Goal: Transaction & Acquisition: Purchase product/service

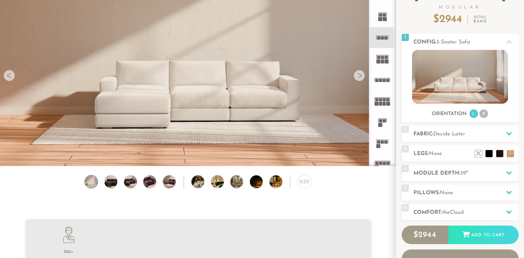
scroll to position [61, 0]
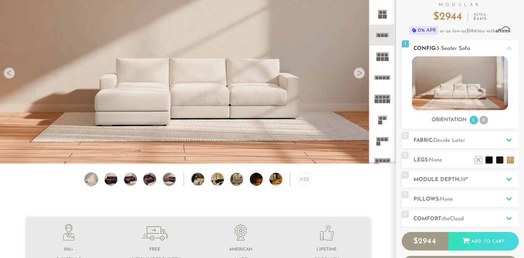
click at [507, 46] on icon at bounding box center [510, 49] width 6 height 6
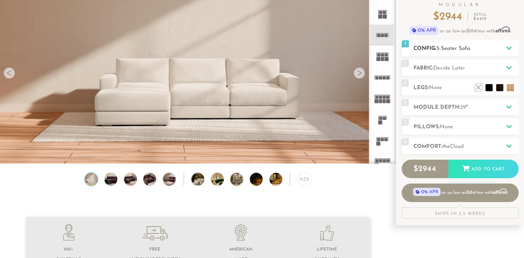
click at [507, 46] on icon at bounding box center [510, 48] width 6 height 6
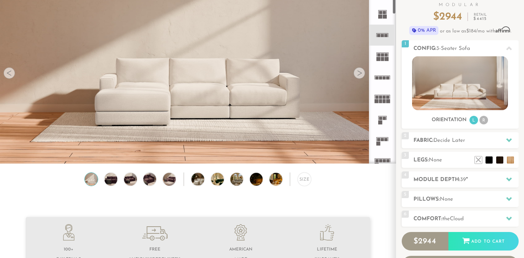
click at [360, 72] on div at bounding box center [359, 72] width 11 height 11
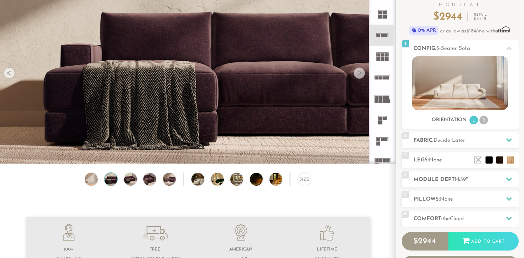
click at [361, 72] on div at bounding box center [359, 72] width 11 height 11
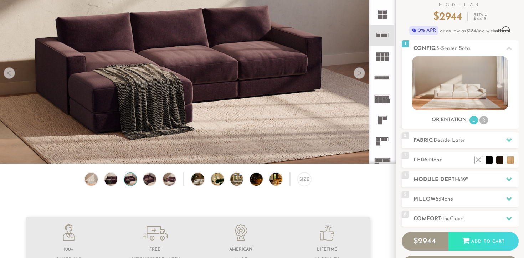
click at [361, 72] on div at bounding box center [359, 72] width 11 height 11
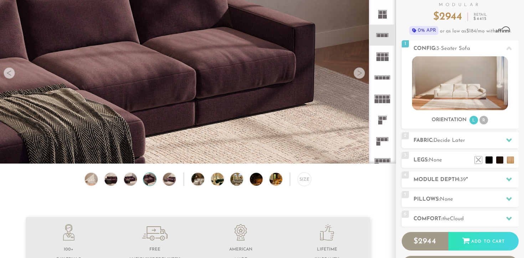
click at [361, 72] on div at bounding box center [359, 72] width 11 height 11
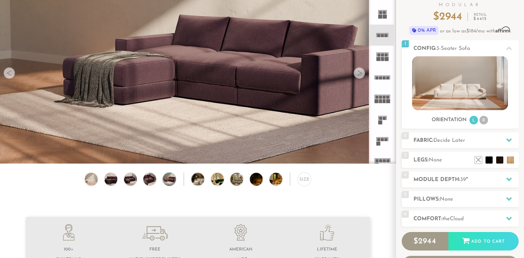
click at [361, 72] on div at bounding box center [359, 72] width 11 height 11
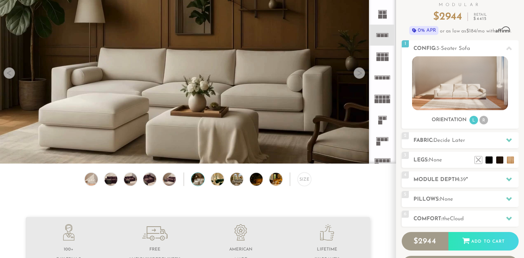
click at [361, 72] on div at bounding box center [359, 72] width 11 height 11
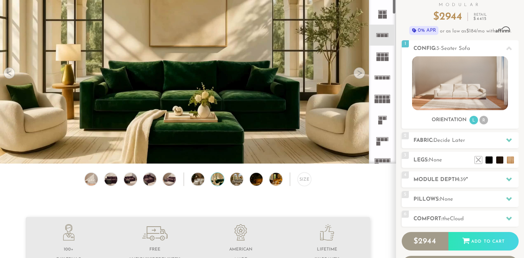
click at [362, 72] on div at bounding box center [359, 72] width 11 height 11
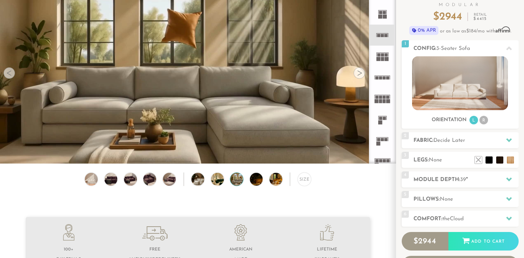
click at [362, 72] on div at bounding box center [359, 72] width 11 height 11
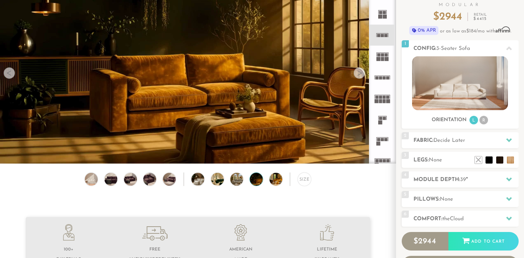
click at [362, 72] on div at bounding box center [359, 72] width 11 height 11
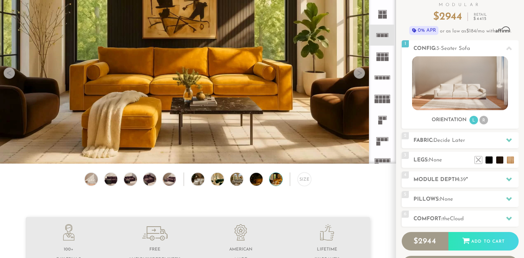
click at [362, 72] on div at bounding box center [359, 72] width 11 height 11
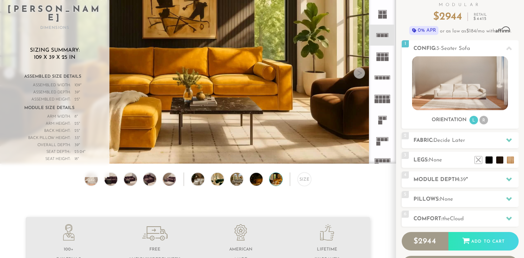
click at [359, 73] on div at bounding box center [359, 72] width 11 height 11
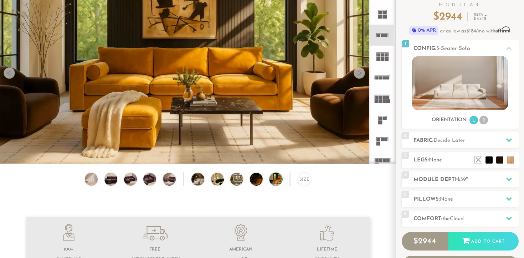
click at [359, 73] on div at bounding box center [359, 72] width 11 height 11
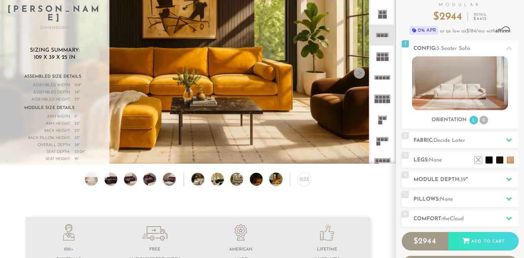
click at [359, 73] on div at bounding box center [359, 72] width 11 height 11
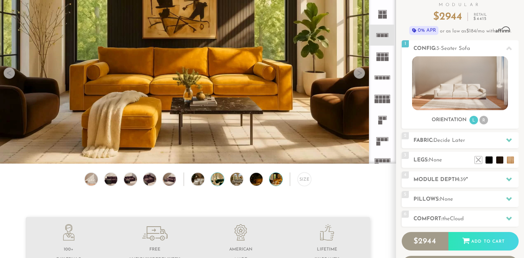
click at [217, 181] on img at bounding box center [222, 179] width 23 height 13
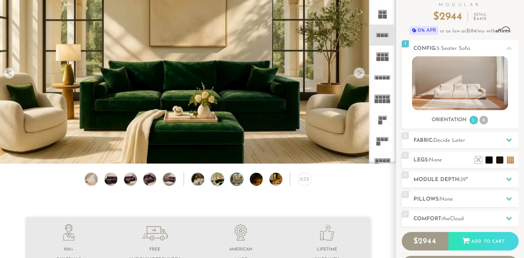
click at [234, 181] on img at bounding box center [241, 179] width 23 height 13
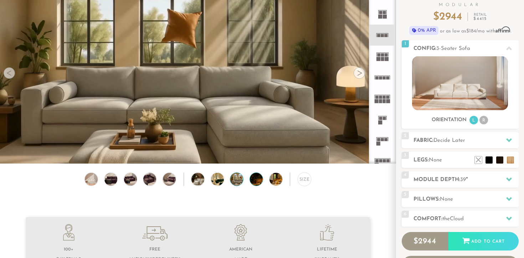
click at [254, 183] on img at bounding box center [261, 179] width 23 height 13
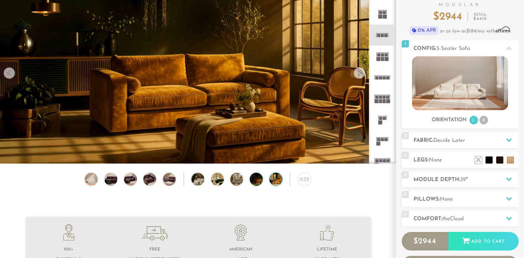
click at [273, 180] on img at bounding box center [281, 179] width 23 height 13
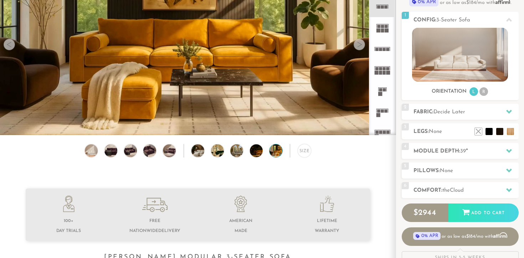
scroll to position [84, 0]
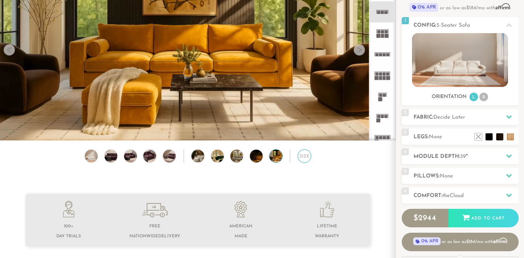
click at [304, 159] on div "Size" at bounding box center [305, 156] width 14 height 14
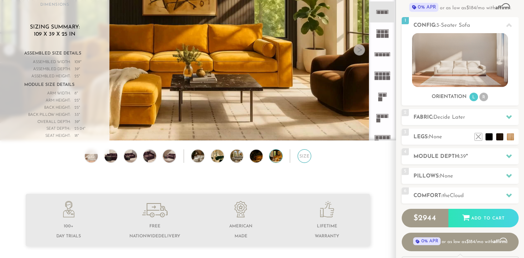
click at [304, 159] on div "Size" at bounding box center [305, 156] width 14 height 14
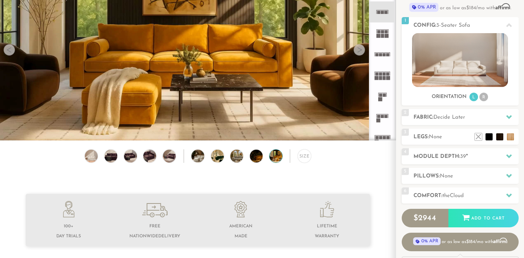
click at [139, 162] on div "Size" at bounding box center [198, 157] width 396 height 17
click at [147, 157] on img at bounding box center [149, 156] width 15 height 13
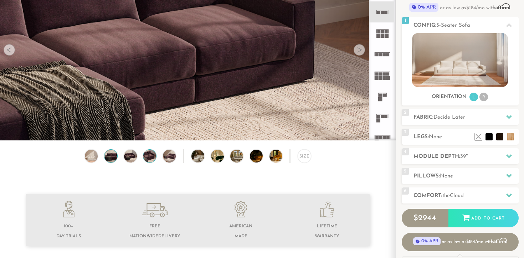
click at [115, 161] on img at bounding box center [110, 156] width 15 height 13
